Goal: Information Seeking & Learning: Check status

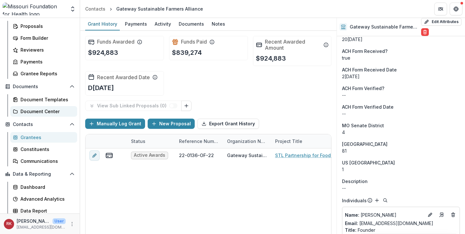
scroll to position [87, 0]
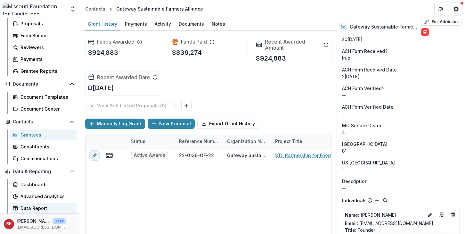
click at [34, 206] on div "Data Report" at bounding box center [47, 208] width 52 height 7
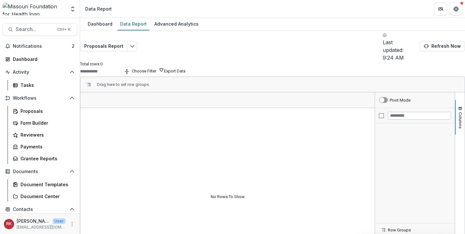
click at [99, 34] on div "Proposals Report Last updated: 9:24 AM Refresh Now Total rows: 0 Choose Filter …" at bounding box center [272, 158] width 385 height 255
click at [118, 45] on button "Proposals Report" at bounding box center [103, 46] width 47 height 10
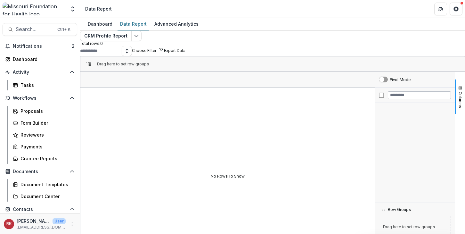
click at [85, 73] on div "CRM Profile Report Total rows: 0 Choose Filter Personal Filters Team Filters Te…" at bounding box center [272, 148] width 385 height 234
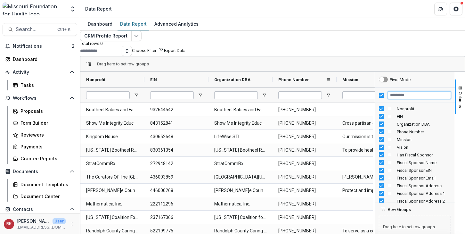
click at [407, 99] on input "Filter Columns Input" at bounding box center [419, 95] width 63 height 8
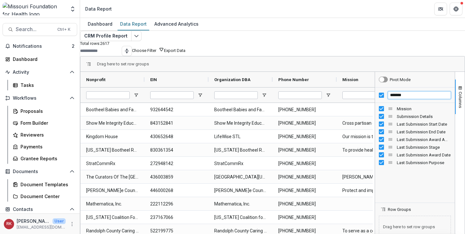
type input "*******"
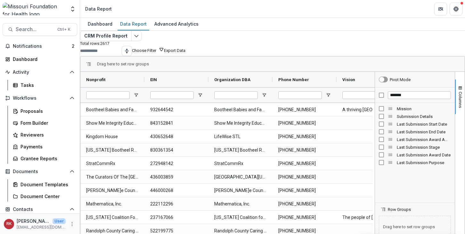
click at [84, 116] on div "CRM Profile Report Total rows: 2617 Choose Filter Personal Filters Team Filters…" at bounding box center [272, 148] width 385 height 234
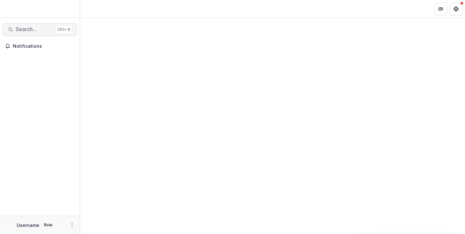
click at [35, 29] on span "Search..." at bounding box center [35, 29] width 38 height 6
